Goal: Navigation & Orientation: Find specific page/section

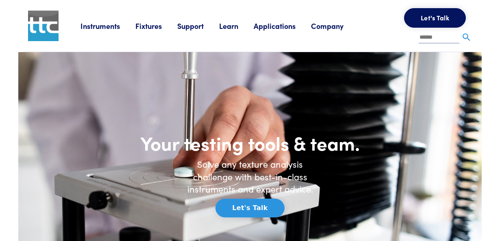
click at [110, 26] on link "Instruments" at bounding box center [108, 26] width 55 height 10
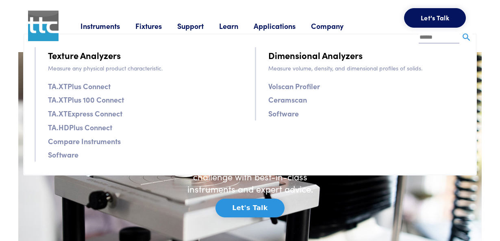
click at [104, 26] on link "Instruments" at bounding box center [108, 26] width 55 height 10
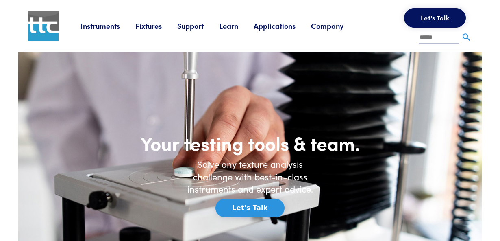
click at [104, 26] on link "Instruments" at bounding box center [108, 26] width 55 height 10
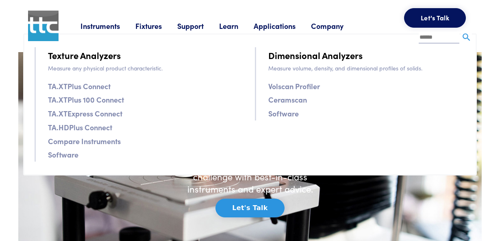
click at [283, 26] on link "Applications" at bounding box center [282, 26] width 57 height 10
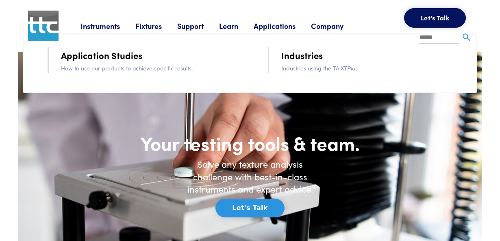
click at [150, 23] on link "Fixtures" at bounding box center [156, 26] width 42 height 10
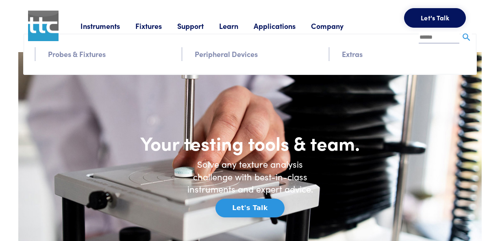
click at [84, 57] on link "Probes & Fixtures" at bounding box center [77, 54] width 58 height 12
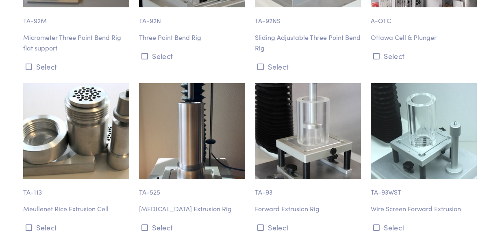
scroll to position [4677, 0]
